Goal: Answer question/provide support

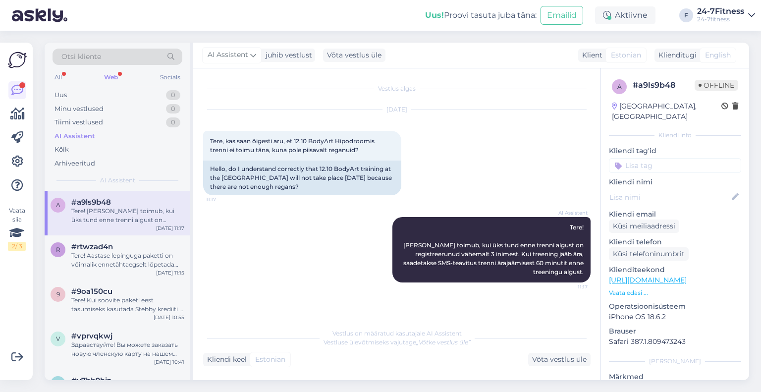
click at [106, 76] on div "Web" at bounding box center [111, 77] width 18 height 13
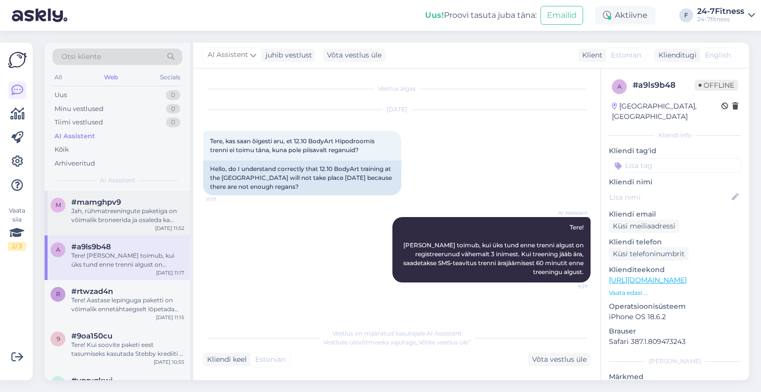
click at [117, 220] on div "Jah, rühmatreeningute paketiga on võimalik broneerida ja osaleda ka kahes järje…" at bounding box center [127, 216] width 113 height 18
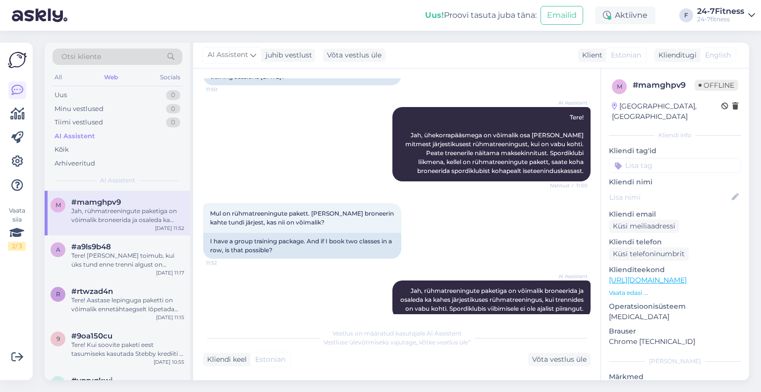
scroll to position [125, 0]
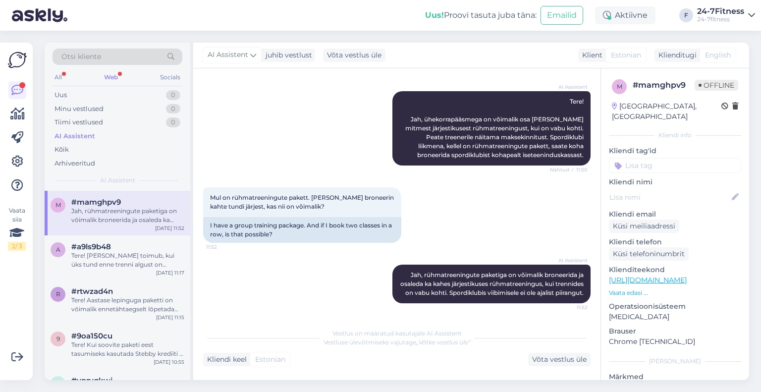
click at [120, 79] on div "All Web Socials" at bounding box center [118, 78] width 130 height 15
click at [116, 73] on div "Web" at bounding box center [111, 77] width 18 height 13
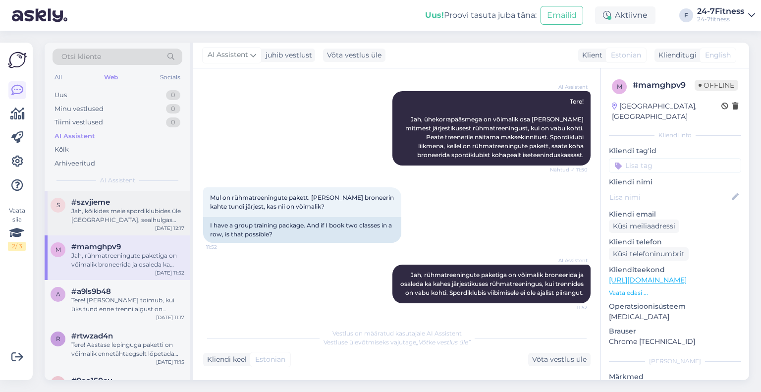
click at [130, 222] on div "Jah, kõikides meie spordiklubides üle [GEOGRAPHIC_DATA], sealhulgas Kuressaares…" at bounding box center [127, 216] width 113 height 18
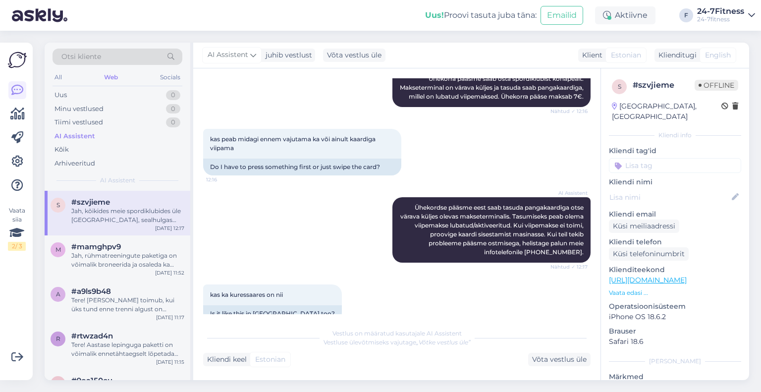
scroll to position [228, 0]
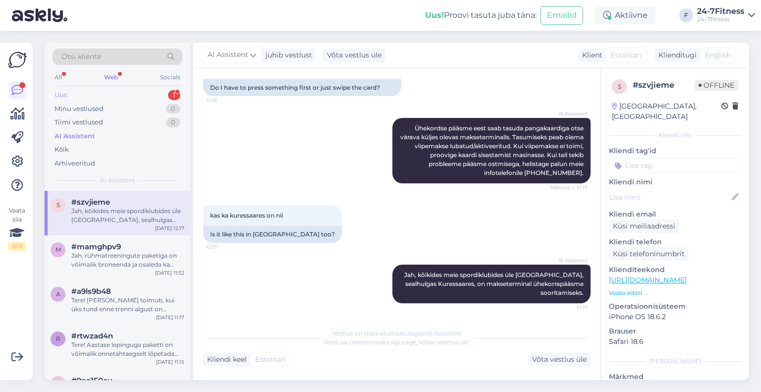
click at [121, 92] on div "Uus 1" at bounding box center [118, 95] width 130 height 14
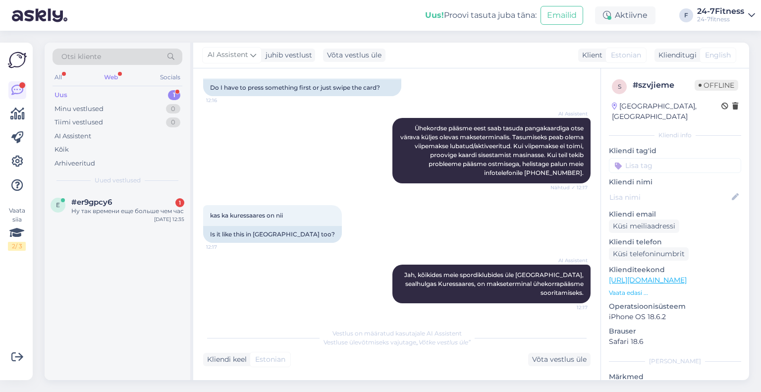
click at [124, 226] on div "e #er9gpcy6 1 Ну так времени еще больше чем час [DATE] 12:35" at bounding box center [118, 209] width 146 height 36
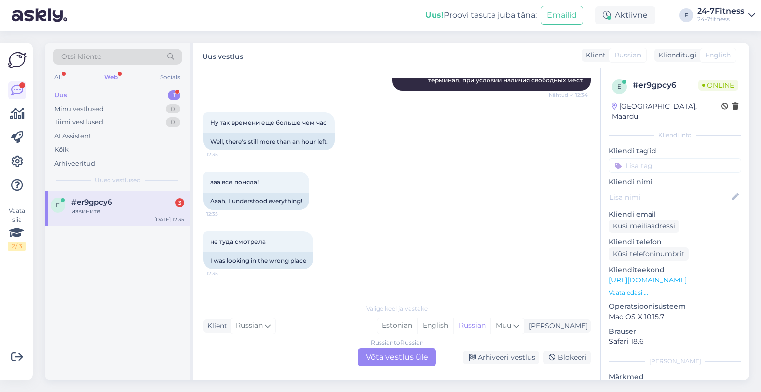
scroll to position [468, 0]
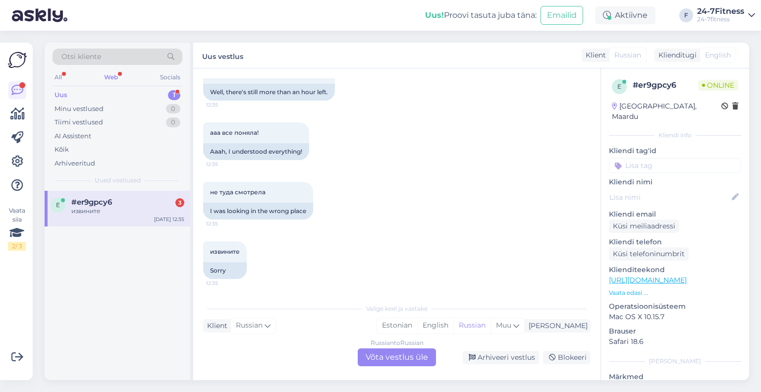
click at [154, 219] on div "e #er9gpcy6 3 извините [DATE] 12:35" at bounding box center [118, 209] width 146 height 36
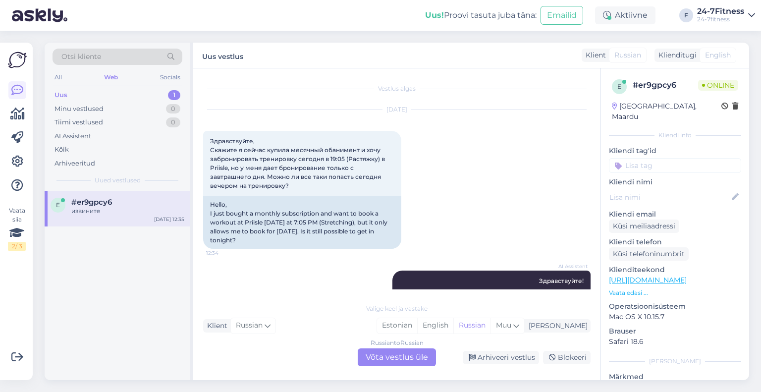
click at [106, 90] on div "Uus 1" at bounding box center [118, 95] width 130 height 14
click at [140, 216] on div "e #er9gpcy6 извините [DATE] 12:35" at bounding box center [118, 209] width 146 height 36
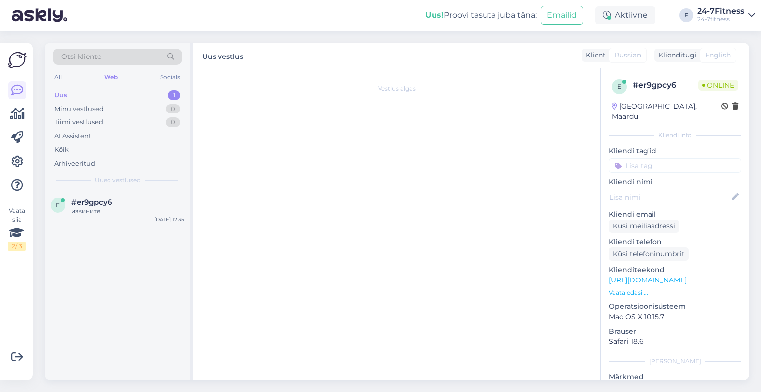
scroll to position [468, 0]
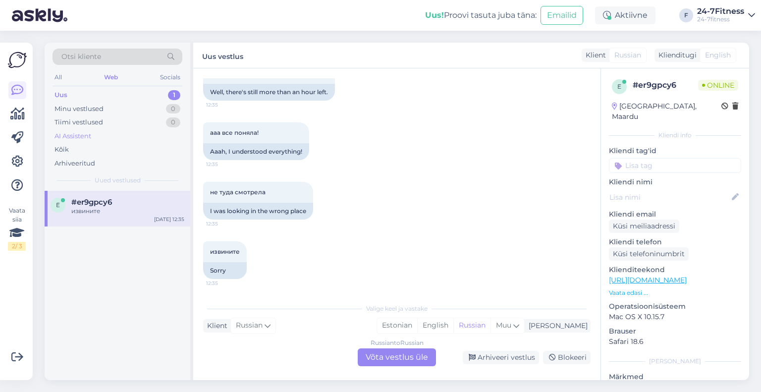
click at [87, 134] on div "AI Assistent" at bounding box center [73, 136] width 37 height 10
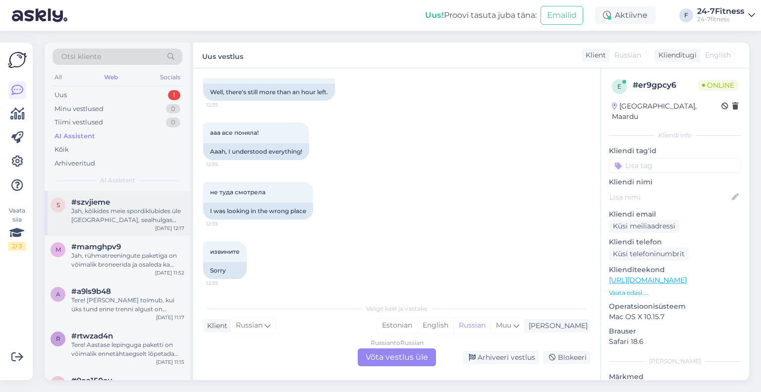
click at [125, 215] on div "Jah, kõikides meie spordiklubides üle [GEOGRAPHIC_DATA], sealhulgas Kuressaares…" at bounding box center [127, 216] width 113 height 18
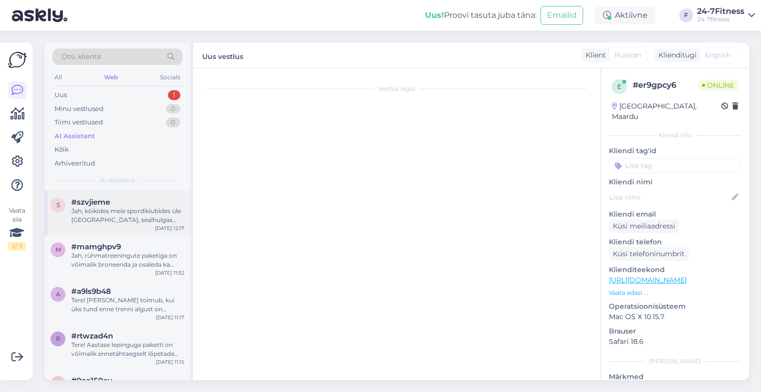
scroll to position [228, 0]
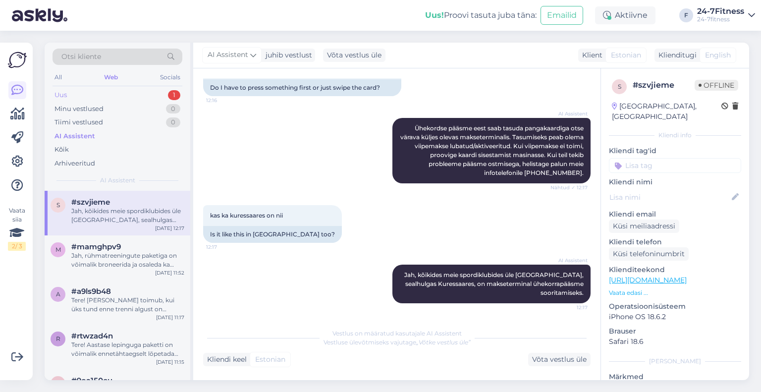
click at [81, 96] on div "Uus 1" at bounding box center [118, 95] width 130 height 14
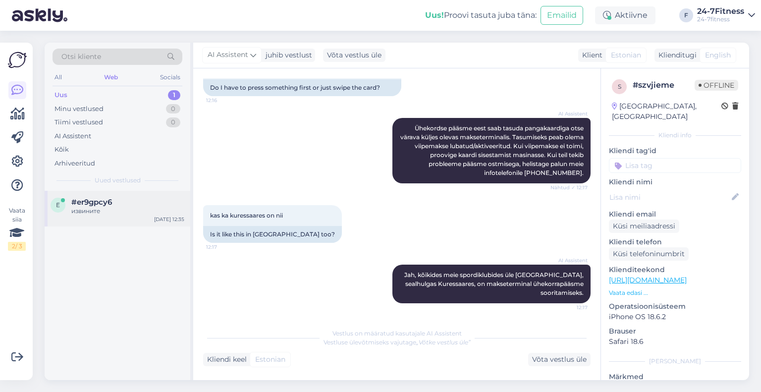
click at [118, 201] on div "#er9gpcy6" at bounding box center [127, 202] width 113 height 9
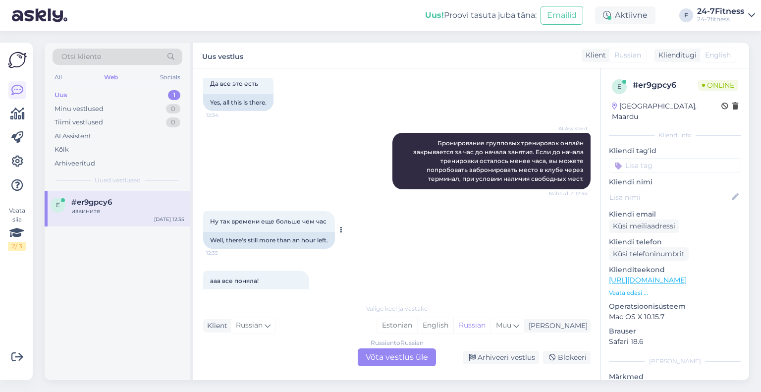
scroll to position [468, 0]
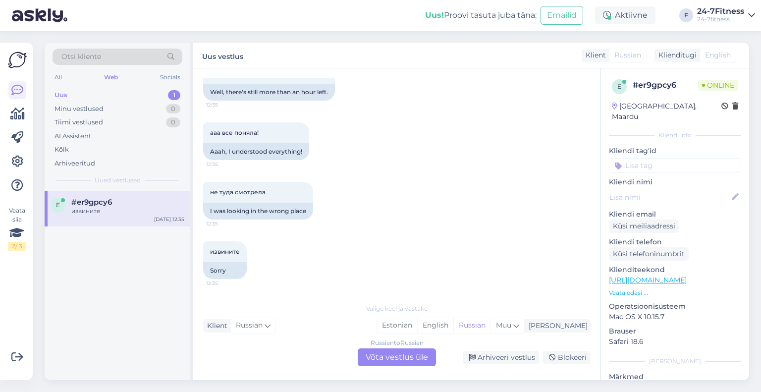
click at [409, 359] on div "Russian to Russian Võta vestlus üle" at bounding box center [397, 357] width 78 height 18
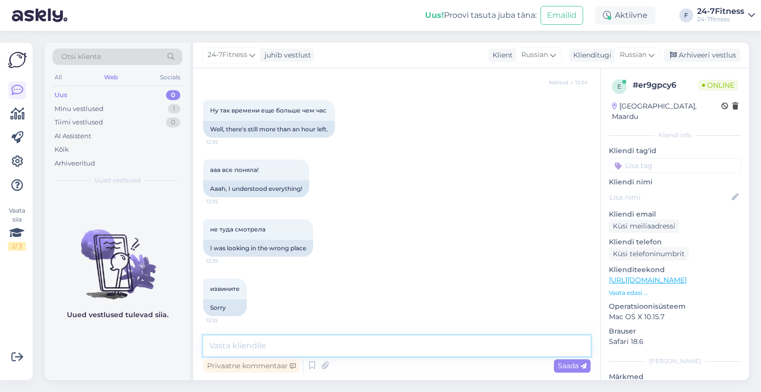
click at [399, 350] on textarea at bounding box center [397, 346] width 388 height 21
click at [640, 57] on span "Russian" at bounding box center [633, 55] width 27 height 11
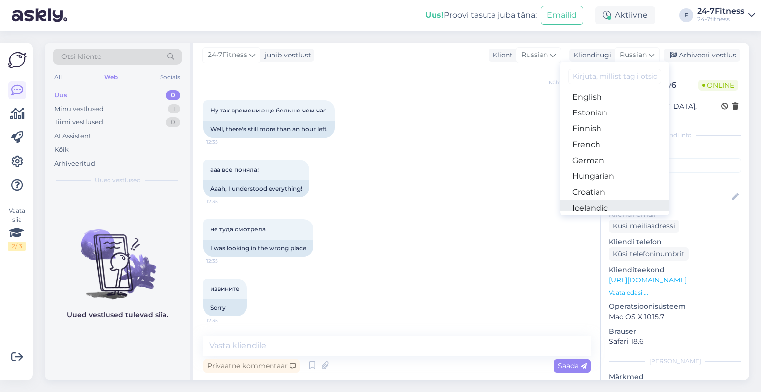
scroll to position [136, 0]
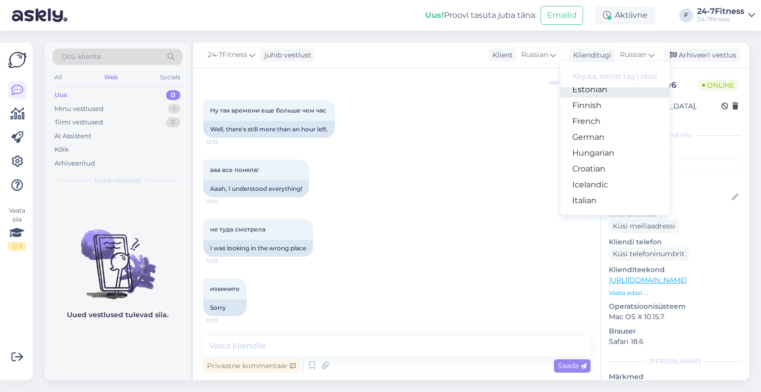
click at [602, 94] on link "Estonian" at bounding box center [615, 90] width 109 height 16
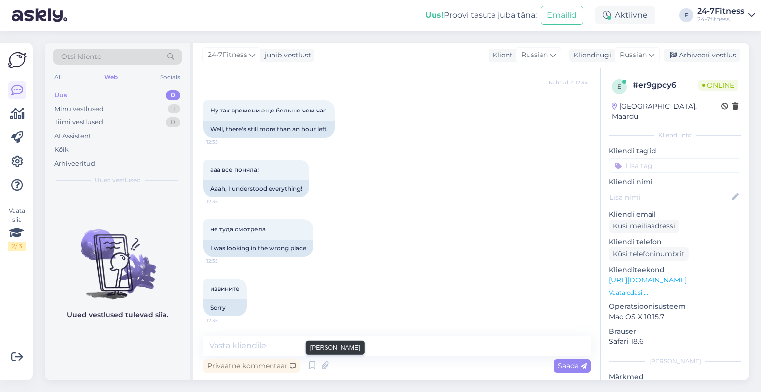
scroll to position [445, 0]
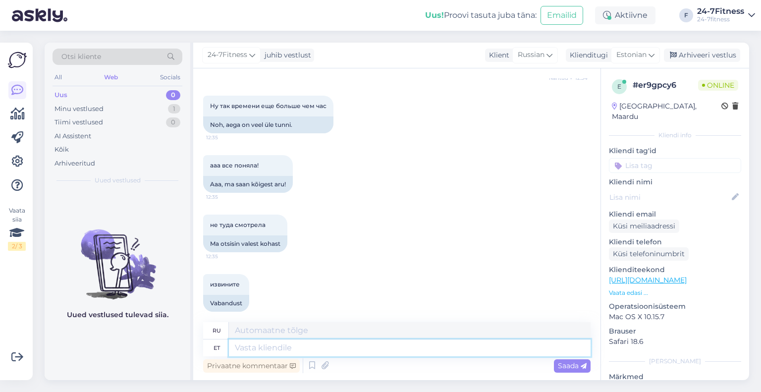
click at [325, 352] on textarea at bounding box center [410, 348] width 362 height 17
type textarea "Ikka ju"
type textarea "Все еще"
type textarea "Ikka juhtub!"
type textarea "Это все еще происходит!"
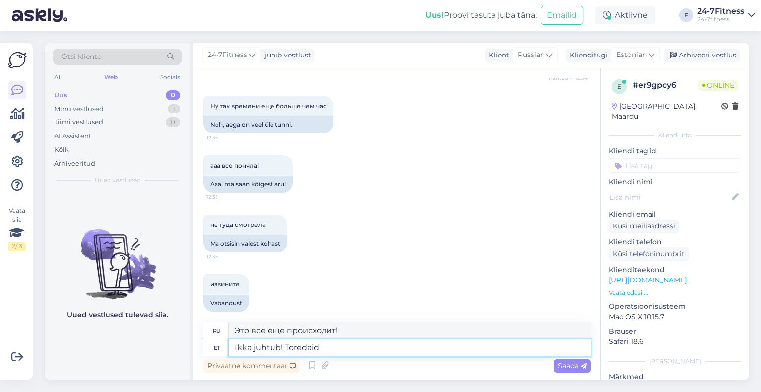
type textarea "Ikka juhtub! Toredaid t"
type textarea "Это всё ещё случается! Развлекайтесь!"
type textarea "Ikka juhtub! Toredaid treeninguid"
type textarea "Это всё ещё случается! Удачных тренировок!"
drag, startPoint x: 256, startPoint y: 348, endPoint x: 221, endPoint y: 349, distance: 35.2
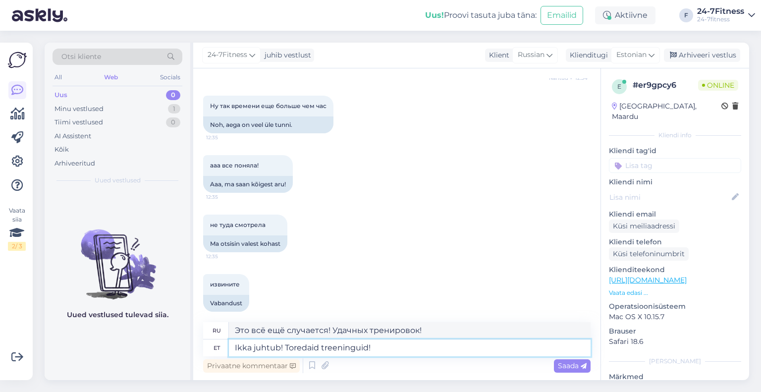
click at [221, 349] on div "et [PERSON_NAME] juhtub! Toredaid treeninguid!" at bounding box center [397, 348] width 388 height 17
type textarea "Juhtub! Toredaid treeninguid!"
type textarea "Бывает! Тренируйтесь с удовольствием!"
click at [339, 347] on textarea "Juhtub! Toredaid treeninguid!" at bounding box center [410, 348] width 362 height 17
type textarea "Juhtub! Toredaid treeninguid!"
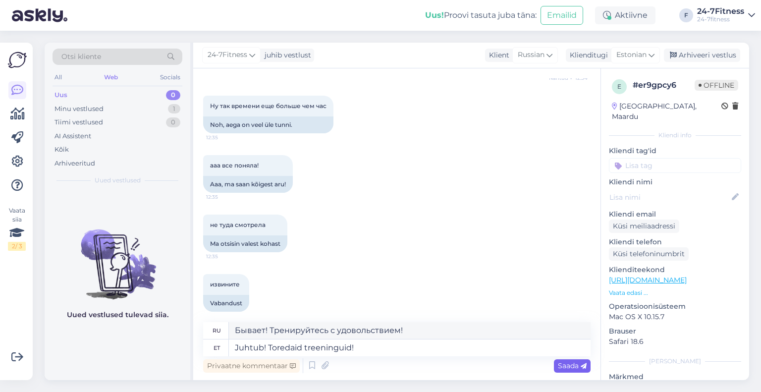
click at [563, 364] on span "Saada" at bounding box center [572, 365] width 29 height 9
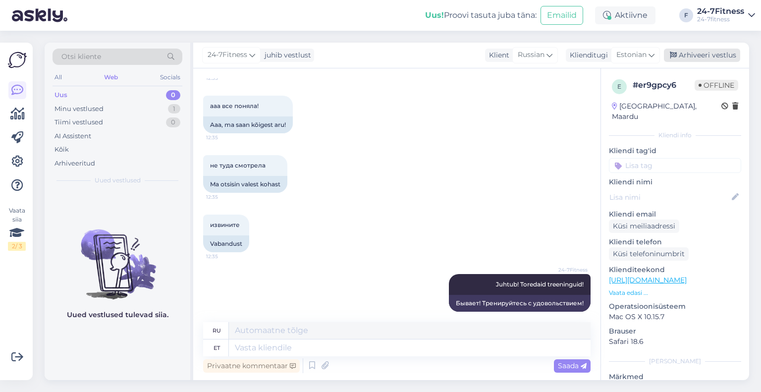
click at [693, 53] on div "Arhiveeri vestlus" at bounding box center [702, 55] width 76 height 13
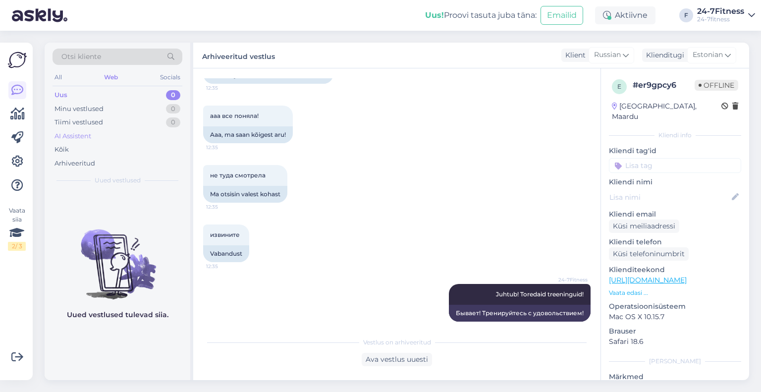
click at [79, 134] on div "AI Assistent" at bounding box center [73, 136] width 37 height 10
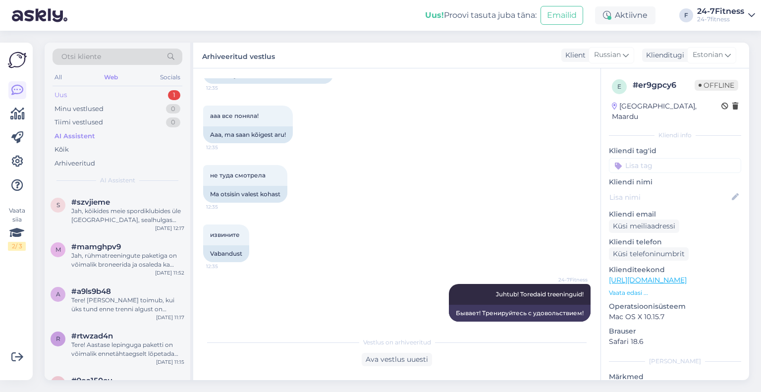
click at [132, 95] on div "Uus 1" at bounding box center [118, 95] width 130 height 14
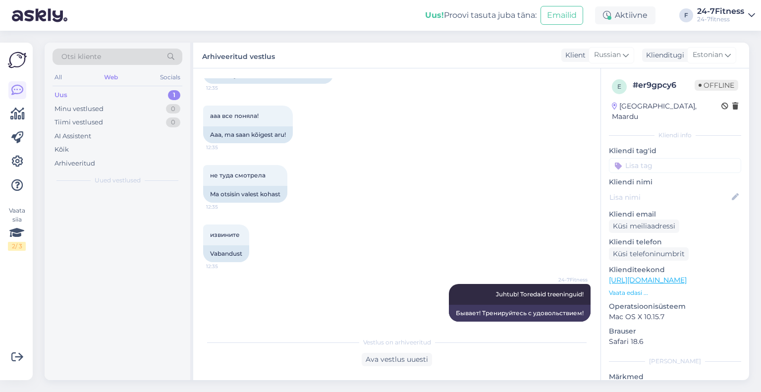
click at [148, 206] on div at bounding box center [118, 285] width 146 height 189
click at [148, 207] on div "Здравствуйте! Если вы случайно нажали кнопку входа, но не вошли, пожалуйста, от…" at bounding box center [127, 216] width 113 height 18
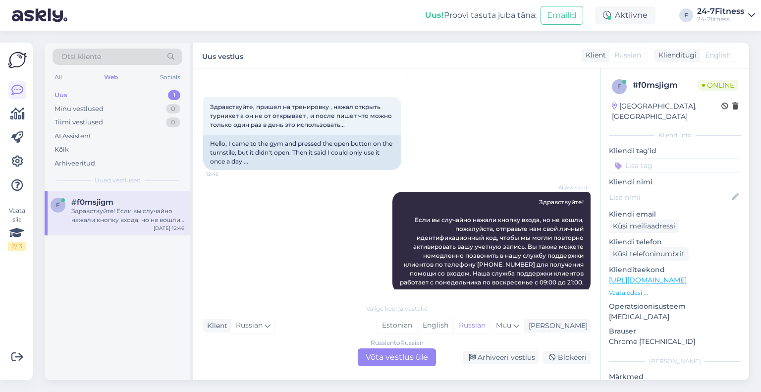
scroll to position [48, 0]
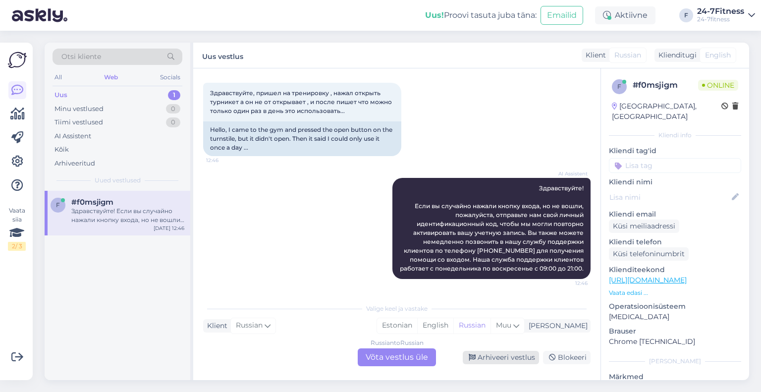
click at [501, 357] on div "Arhiveeri vestlus" at bounding box center [501, 357] width 76 height 13
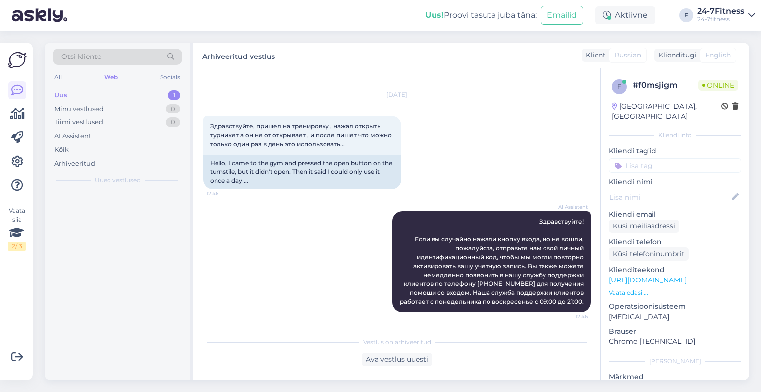
scroll to position [14, 0]
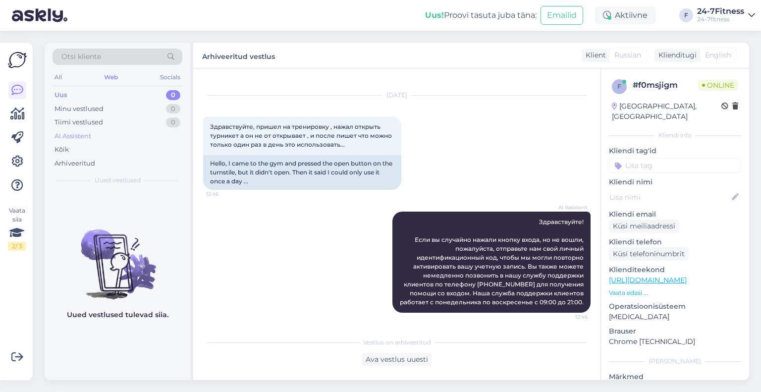
click at [92, 141] on div "AI Assistent" at bounding box center [118, 136] width 130 height 14
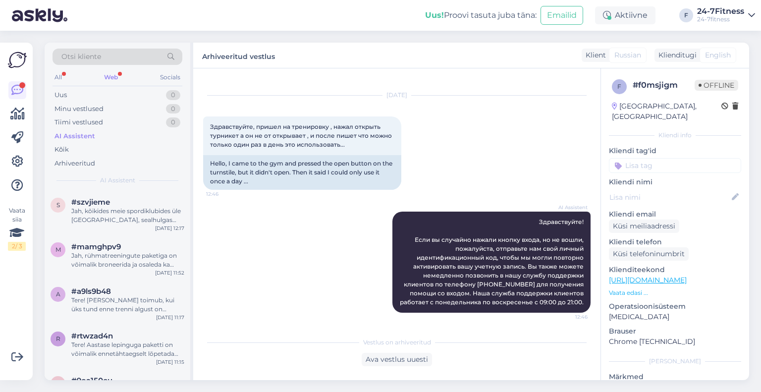
click at [113, 72] on div "Web" at bounding box center [111, 77] width 18 height 13
click at [120, 217] on div "Да, я здесь, чтобы помочь вам в режиме реального времени. Чем еще могу помочь?" at bounding box center [127, 216] width 113 height 18
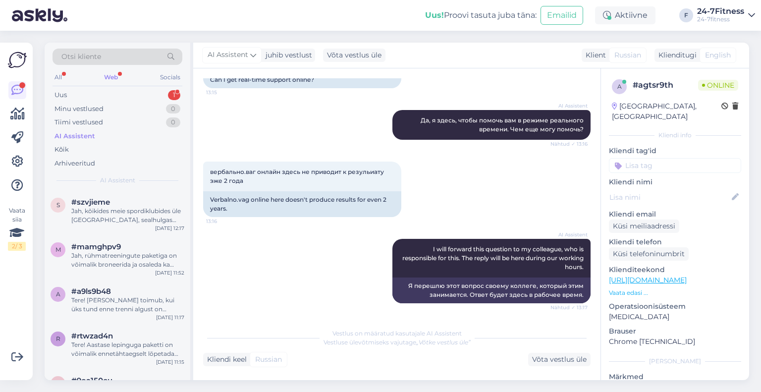
scroll to position [1234, 0]
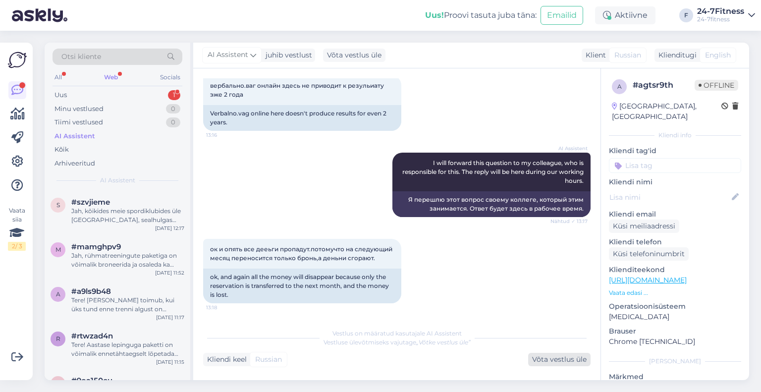
click at [545, 358] on div "Võta vestlus üle" at bounding box center [559, 359] width 62 height 13
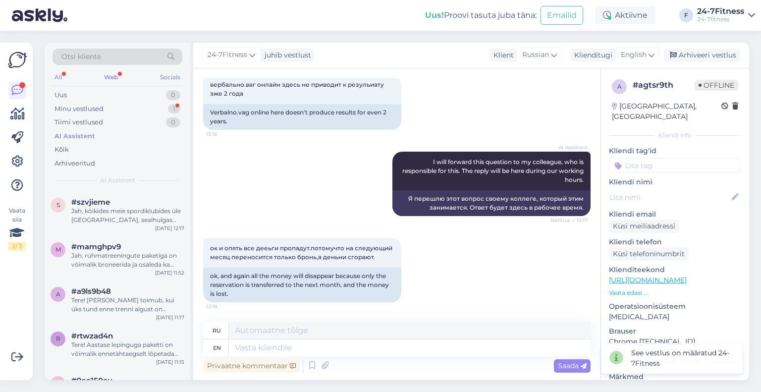
scroll to position [1136, 0]
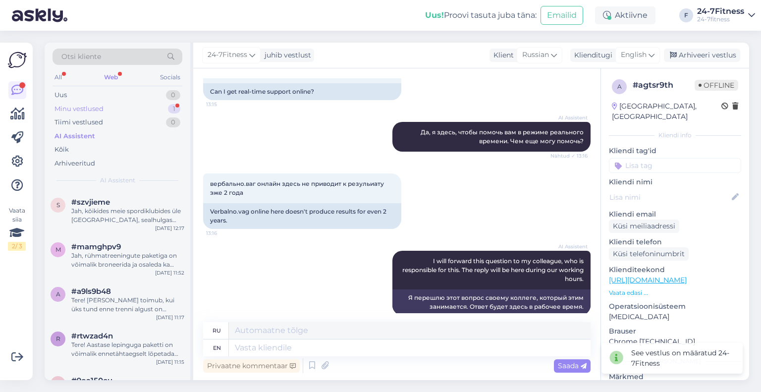
click at [85, 107] on div "Minu vestlused" at bounding box center [79, 109] width 49 height 10
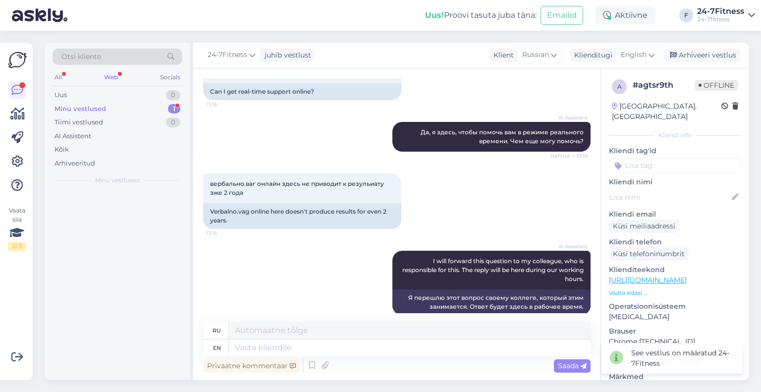
click at [116, 229] on div at bounding box center [118, 285] width 146 height 189
click at [114, 224] on div "ок и опять все дееьги пропадут.потомучто на следующий месяц переносится только …" at bounding box center [127, 216] width 113 height 18
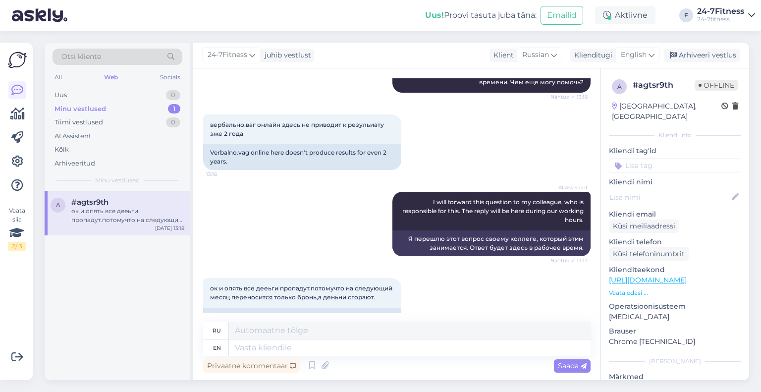
scroll to position [1235, 0]
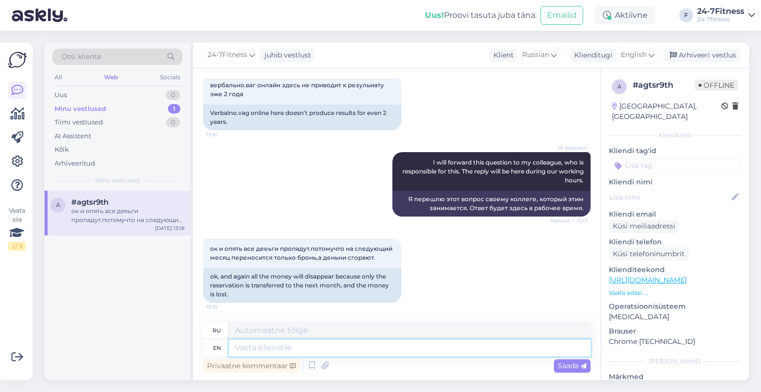
click at [317, 350] on textarea at bounding box center [410, 348] width 362 height 17
click at [636, 58] on span "English" at bounding box center [634, 55] width 26 height 11
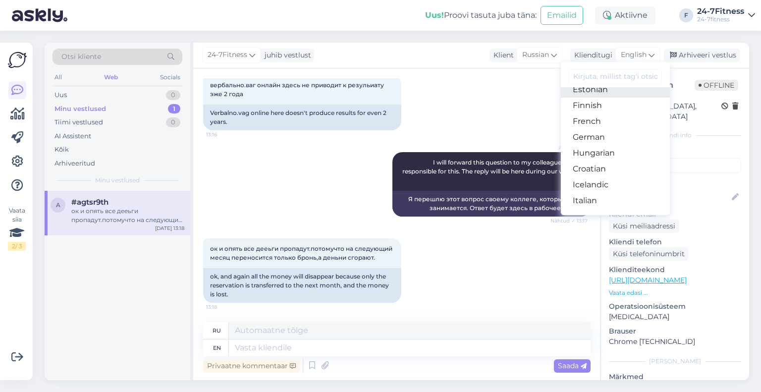
click at [596, 92] on link "Estonian" at bounding box center [615, 90] width 109 height 16
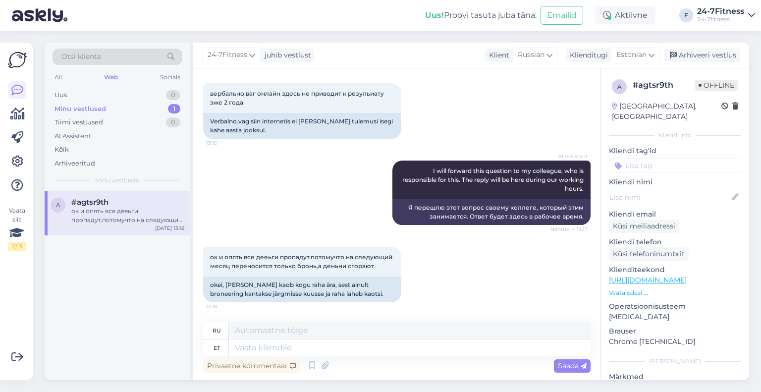
scroll to position [1217, 0]
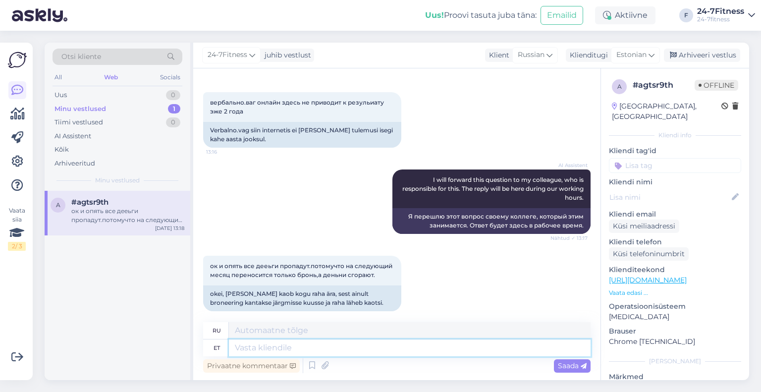
click at [259, 346] on textarea at bounding box center [410, 348] width 362 height 17
type textarea "Palun t"
type textarea "Пожалуйста"
type textarea "Palun täpsustage, m"
type textarea "Пожалуйста, уточните,"
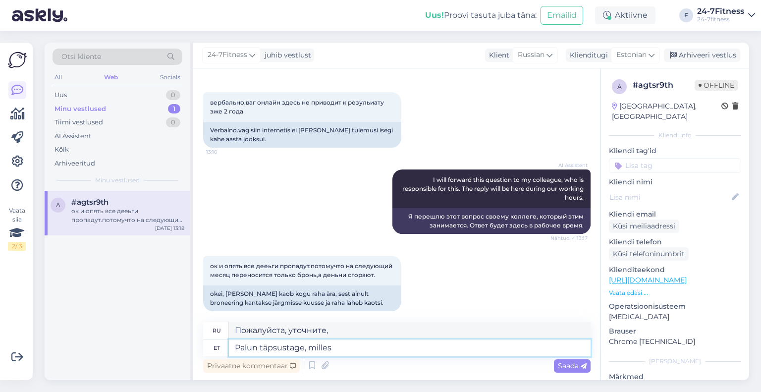
type textarea "Palun täpsustage, milles T"
type textarea "Пожалуйста, укажите, в каком"
type textarea "Palun täpsustage, milles Teil tä"
type textarea "Пожалуйста, укажите, что вы"
type textarea "Palun täpsustage, milles Teil täpsemalt p"
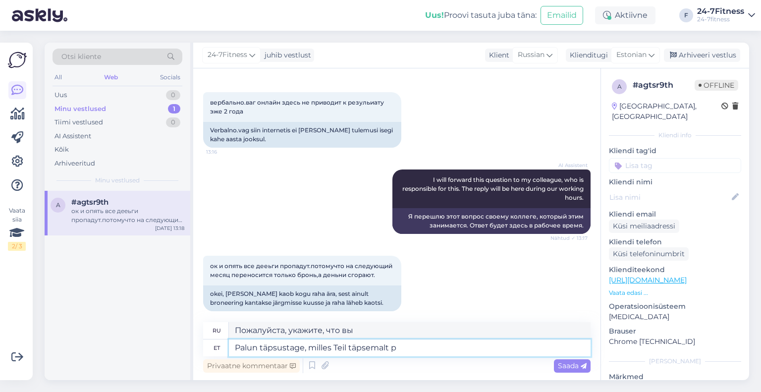
type textarea "Пожалуйста, укажите более подробно, что именно вам нужно."
type textarea "Palun täpsustage, milles Teil täpsemalt probleem"
type textarea "Пожалуйста, уточните, в чем именно заключается ваша проблема."
type textarea "Palun täpsustage, milles Teil täpsemalt probleem seisneb, kahjuks on"
type textarea "Пожалуйста, уточните, в чем именно заключается ваша проблема, к сожалению"
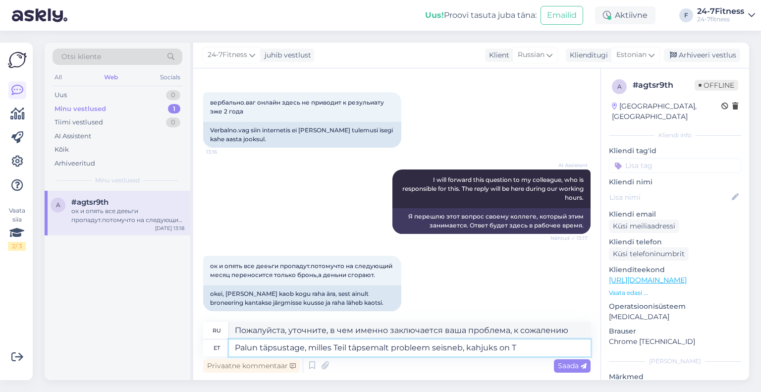
type textarea "Palun täpsustage, milles Teil täpsemalt probleem seisneb, kahjuks on Te"
type textarea "Пожалуйста, уточните, в чем именно заключается ваша проблема. К сожалению, она"
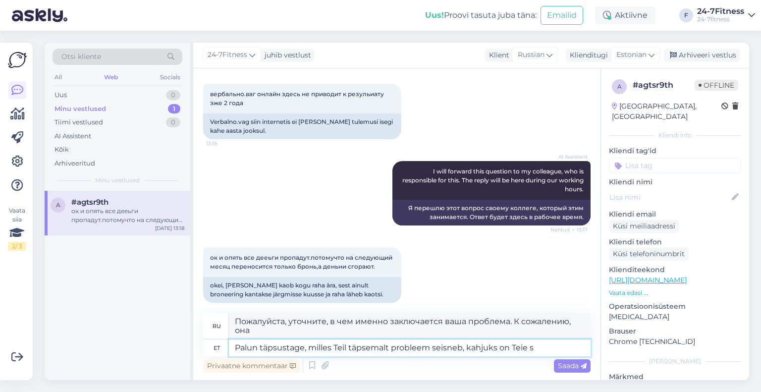
type textarea "Palun täpsustage, milles Teil täpsemalt probleem seisneb, kahjuks on Teie sõ"
type textarea "Пожалуйста, уточните, в чем именно заключается ваша проблема, к сожалению, ваш"
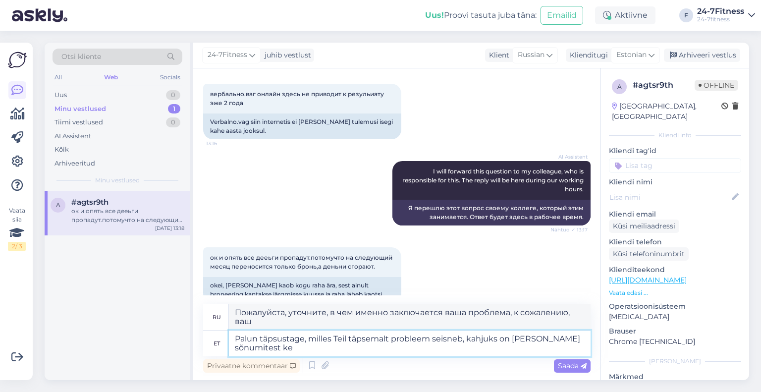
type textarea "Palun täpsustage, milles Teil täpsemalt probleem seisneb, kahjuks on [PERSON_NA…"
type textarea "Пожалуйста, уточните, в чем именно заключается ваша проблема, к сожалению, ваши…"
type textarea "Palun täpsustage, milles Teil täpsemalt probleem seisneb, kahjuks on [PERSON_NA…"
type textarea "Пожалуйста, уточните, в чем именно заключается ваша проблема, к сожалению, из в…"
type textarea "Palun täpsustage, milles Teil täpsemalt probleem seisneb, kahjuks on [PERSON_NA…"
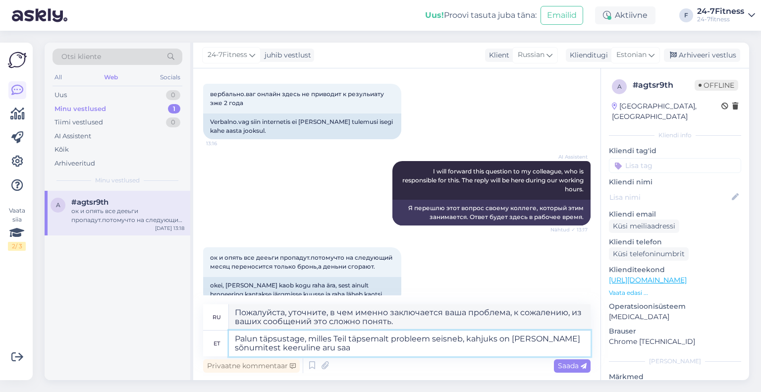
type textarea "Пожалуйста, уточните, в чем именно заключается ваша проблема, к сожалению, слож…"
type textarea "Palun täpsustage, milles Teil täpsemalt probleem seisneb, kahjuks on [PERSON_NA…"
type textarea "Пожалуйста, уточните, в чём именно заключается ваша проблема. К сожалению, слож…"
type textarea "Palun täpsustage, milles Teil täpsemalt probleem seisneb, kahjuks on [PERSON_NA…"
type textarea "Пожалуйста, уточните, в чём именно заключается ваша проблема. К сожалению, слож…"
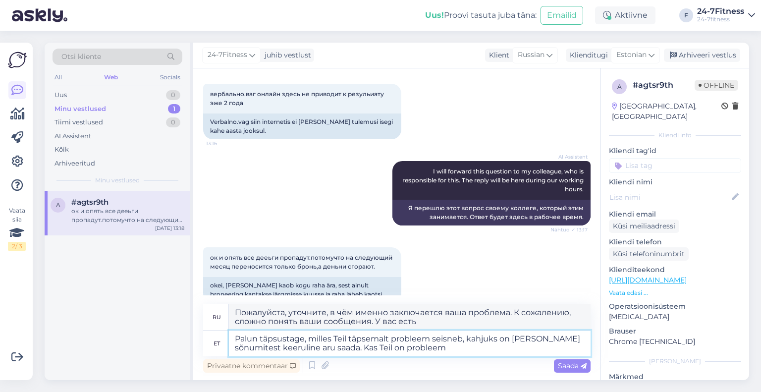
type textarea "Palun täpsustage, milles Teil täpsemalt probleem seisneb, kahjuks on [PERSON_NA…"
type textarea "Пожалуйста, уточните, в чём именно заключается ваша проблема. К сожалению, слож…"
type textarea "Palun täpsustage, milles Teil täpsemalt probleem seisneb, kahjuks on [PERSON_NA…"
type textarea "Пожалуйста, уточните, в чём именно заключается ваша проблема. К сожалению, нам …"
type textarea "Palun täpsustage, milles Teil täpsemalt probleem seisneb, kahjuks on [PERSON_NA…"
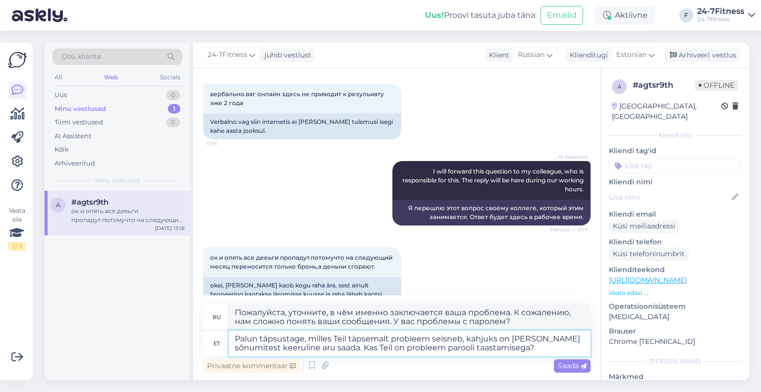
type textarea "Пожалуйста, уточните, в чём именно заключается ваша проблема. К сожалению, нам …"
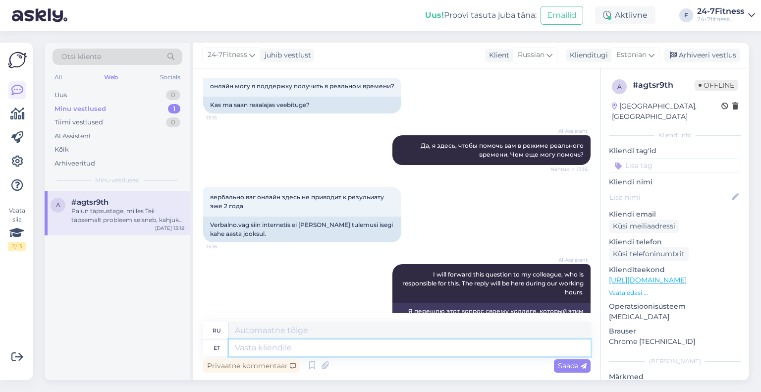
scroll to position [1321, 0]
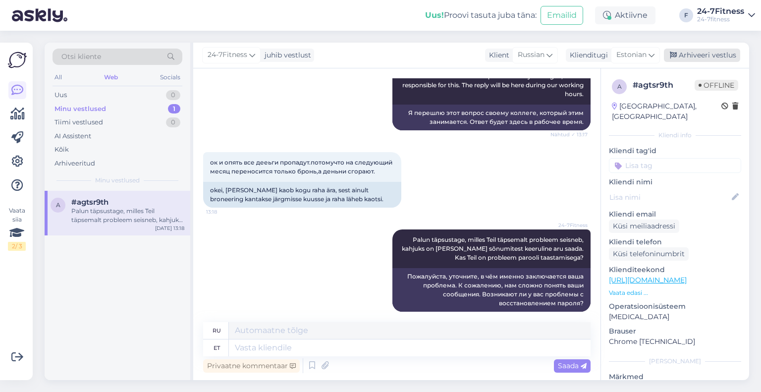
click at [698, 51] on div "Arhiveeri vestlus" at bounding box center [702, 55] width 76 height 13
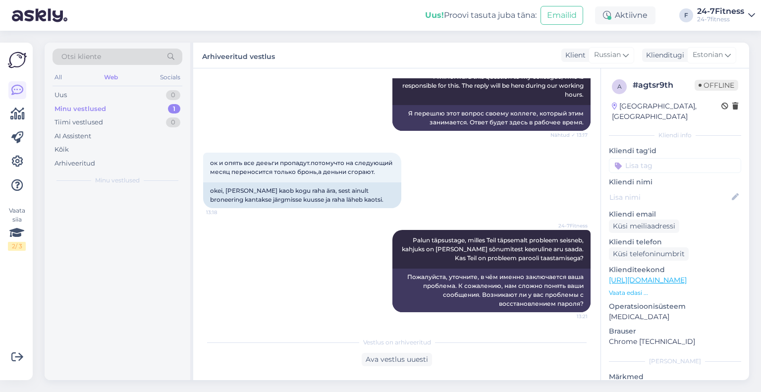
scroll to position [1311, 0]
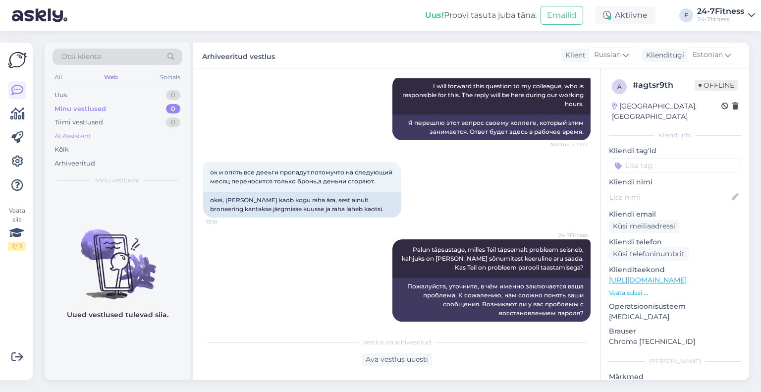
click at [102, 134] on div "AI Assistent" at bounding box center [118, 136] width 130 height 14
